Goal: Task Accomplishment & Management: Use online tool/utility

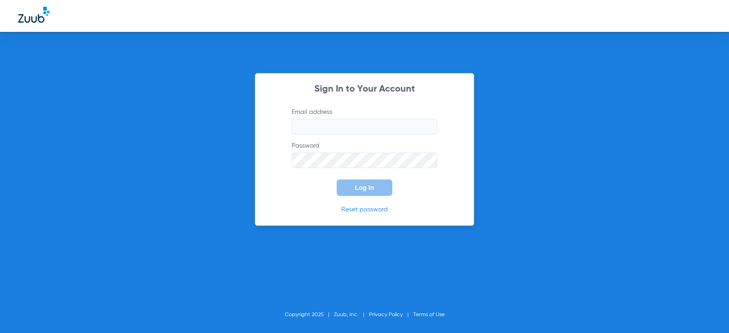
type input "ashleysobczak10@mydentalmail.com"
click at [359, 185] on span "Log In" at bounding box center [364, 187] width 19 height 7
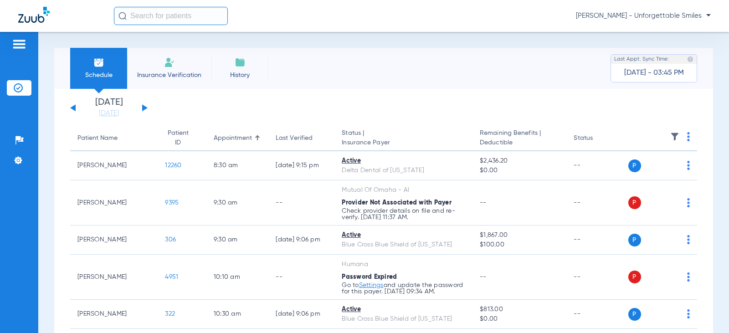
click at [144, 108] on button at bounding box center [144, 107] width 5 height 7
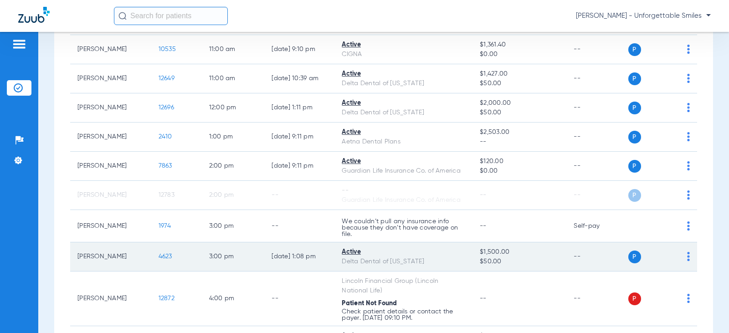
scroll to position [273, 0]
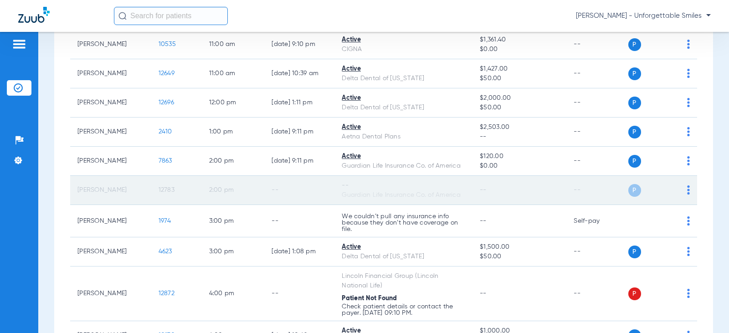
click at [687, 192] on img at bounding box center [688, 189] width 3 height 9
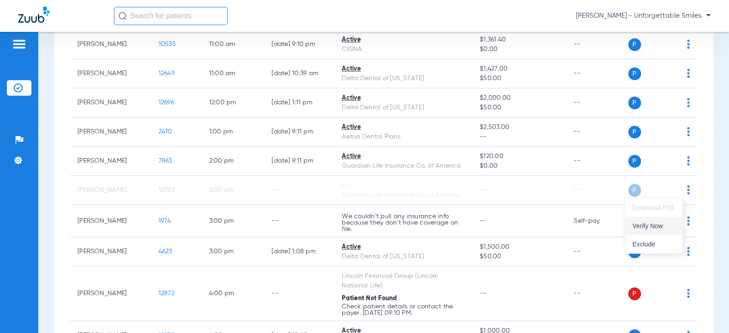
click at [654, 226] on span "Verify Now" at bounding box center [653, 226] width 43 height 6
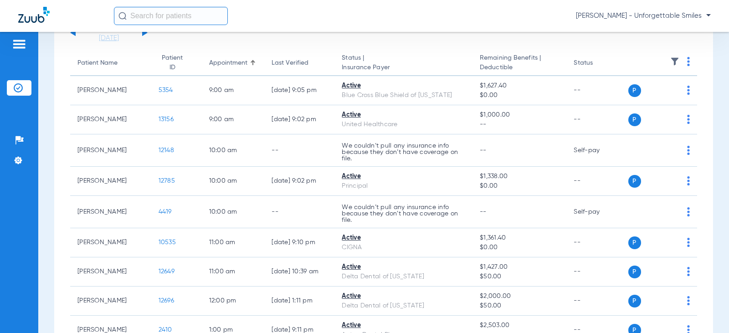
scroll to position [0, 0]
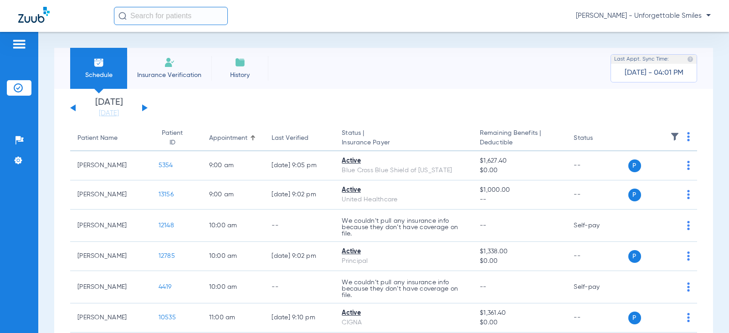
click at [141, 106] on div "Sunday 07-06-2025 Monday 07-07-2025 Tuesday 07-08-2025 Wednesday 07-09-2025 Thu…" at bounding box center [108, 108] width 77 height 20
click at [71, 107] on div "Sunday 07-06-2025 Monday 07-07-2025 Tuesday 07-08-2025 Wednesday 07-09-2025 Thu…" at bounding box center [108, 108] width 77 height 20
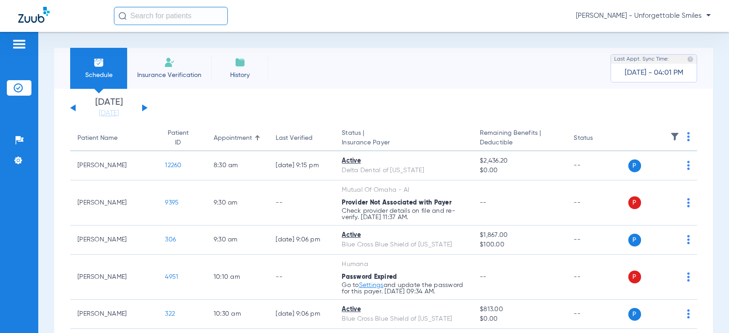
click at [144, 107] on button at bounding box center [144, 107] width 5 height 7
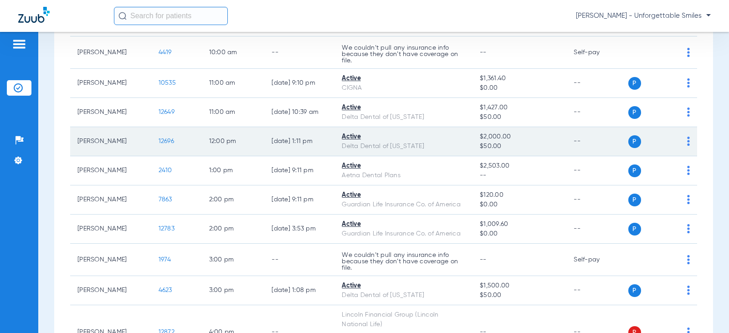
scroll to position [241, 0]
